Goal: Transaction & Acquisition: Purchase product/service

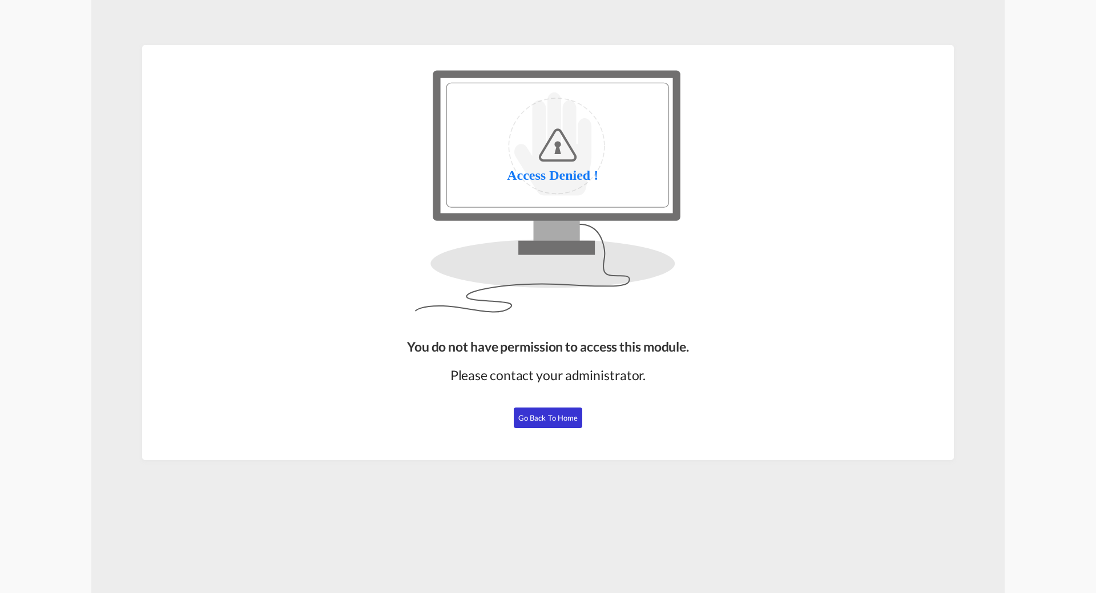
click at [566, 414] on span "Go Back to Home" at bounding box center [548, 417] width 60 height 9
